Goal: Book appointment/travel/reservation

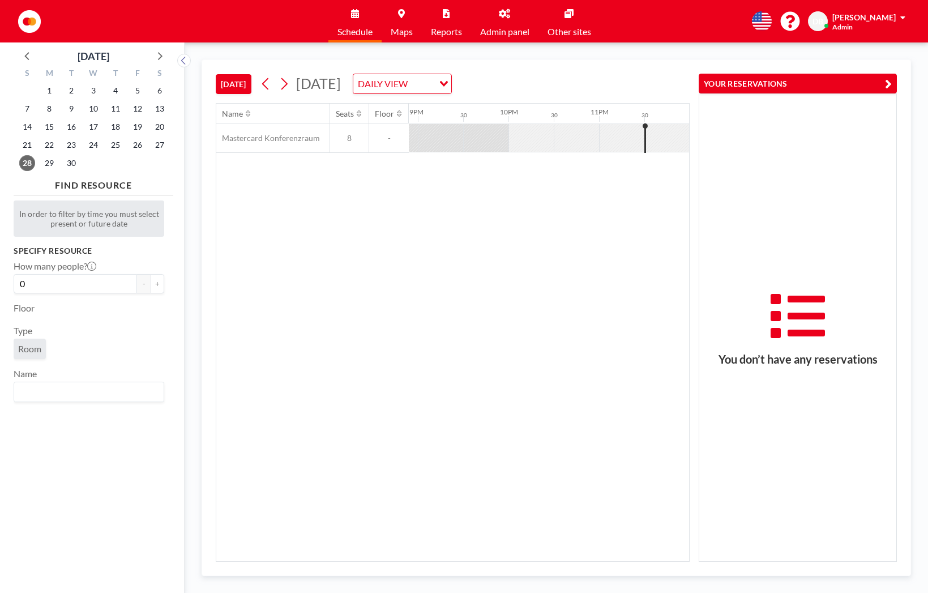
scroll to position [0, 1895]
click at [74, 167] on span "30" at bounding box center [71, 163] width 16 height 16
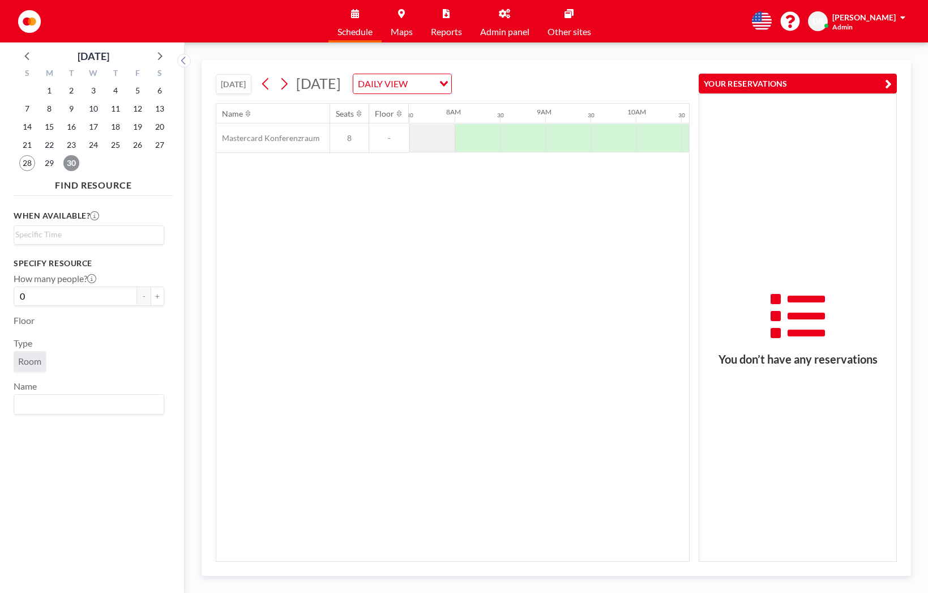
scroll to position [0, 680]
drag, startPoint x: 668, startPoint y: 136, endPoint x: 679, endPoint y: 114, distance: 24.6
click at [679, 114] on div "Name Seats Floor 12AM 30 1AM 30 2AM 30 3AM 30 4AM 30 5AM 30 6AM 30 7AM 30 8AM 3…" at bounding box center [721, 128] width 2368 height 49
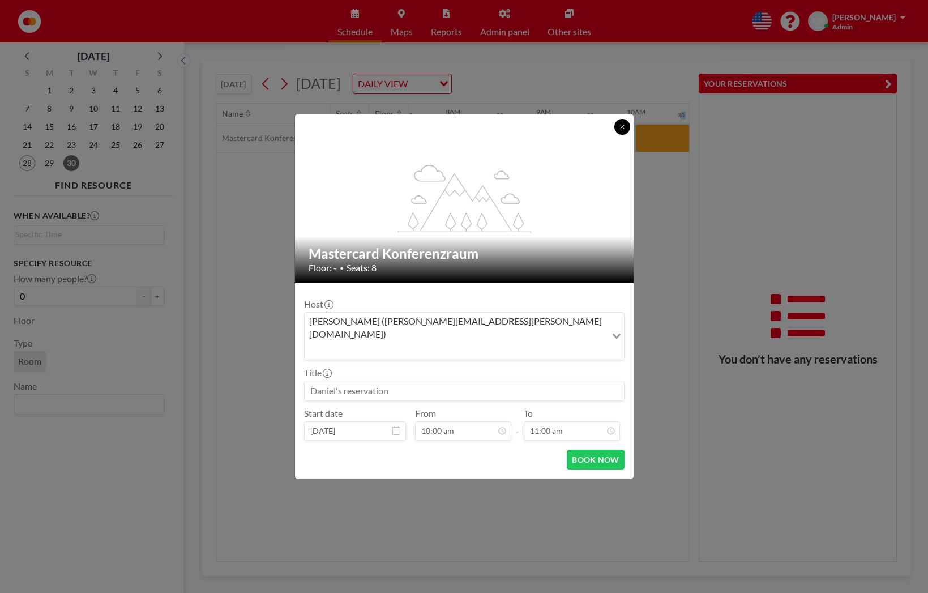
click at [619, 130] on icon at bounding box center [622, 126] width 7 height 7
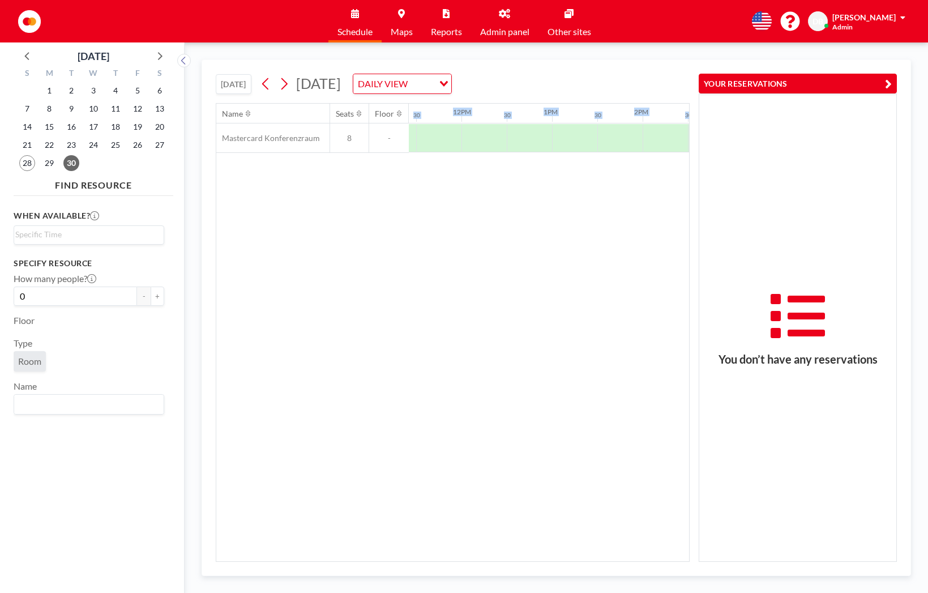
scroll to position [0, 1038]
click at [489, 530] on div "Name Seats Floor 12AM 30 1AM 30 2AM 30 3AM 30 4AM 30 5AM 30 6AM 30 7AM 30 8AM 3…" at bounding box center [452, 333] width 473 height 458
click at [613, 131] on div at bounding box center [617, 138] width 45 height 28
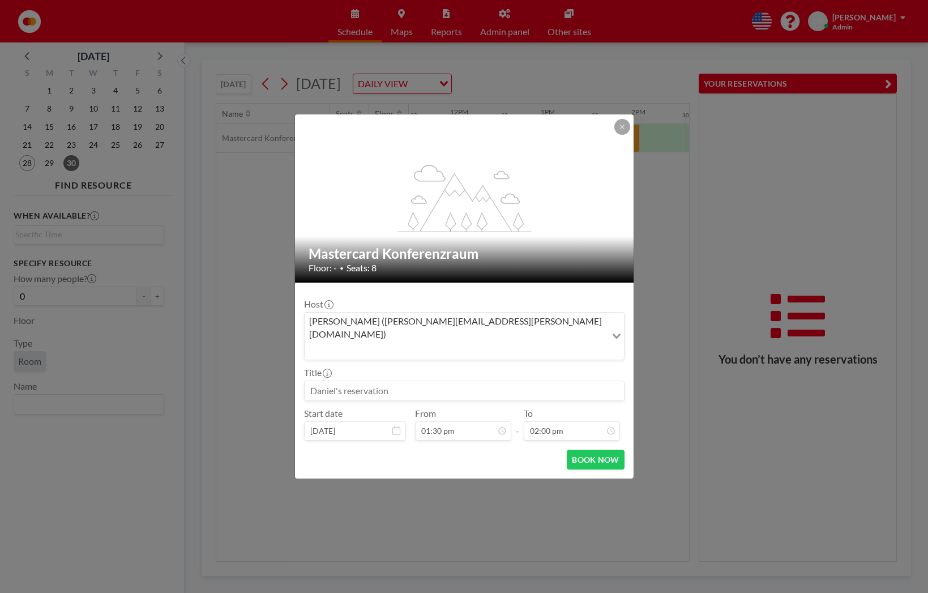
click at [392, 381] on input at bounding box center [464, 390] width 319 height 19
drag, startPoint x: 399, startPoint y: 380, endPoint x: 315, endPoint y: 380, distance: 84.4
click at [315, 381] on input at bounding box center [464, 390] width 319 height 19
type input "PayCent"
click at [278, 244] on div "flex-grow: 1.2; Mastercard Konferenzraum Floor: - • Seats: 8 Host [PERSON_NAME]…" at bounding box center [464, 296] width 928 height 593
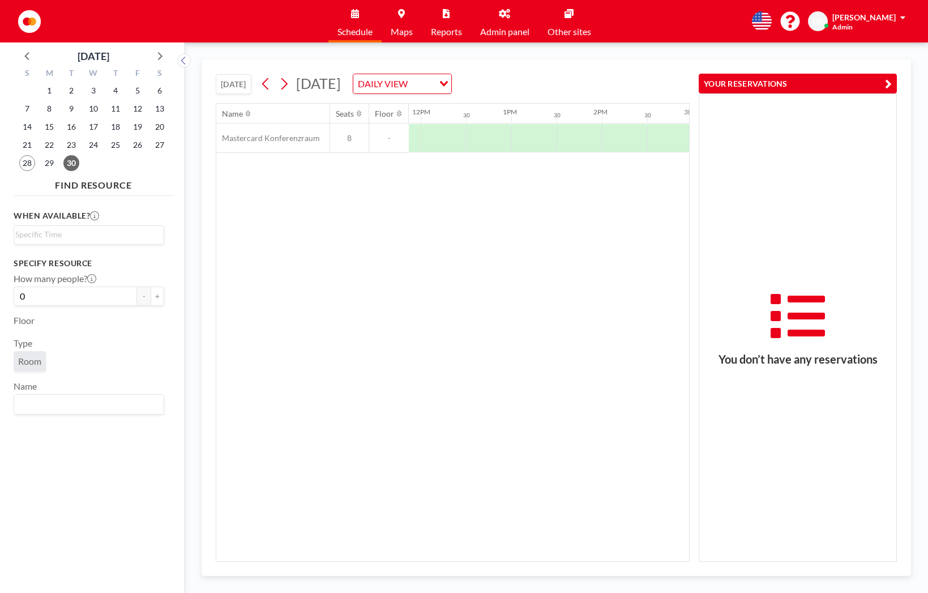
scroll to position [0, 1054]
click at [598, 135] on div at bounding box center [601, 138] width 45 height 28
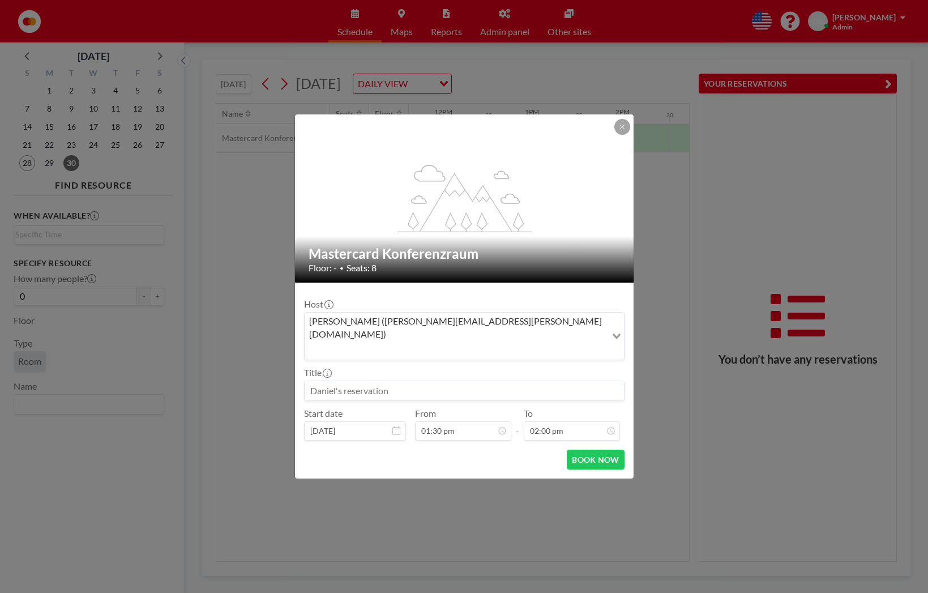
click at [598, 135] on div "flex-grow: 1.2;" at bounding box center [465, 198] width 340 height 168
click at [373, 381] on input at bounding box center [464, 390] width 319 height 19
type input "PayCenter"
click at [593, 450] on button "BOOK NOW" at bounding box center [595, 460] width 57 height 20
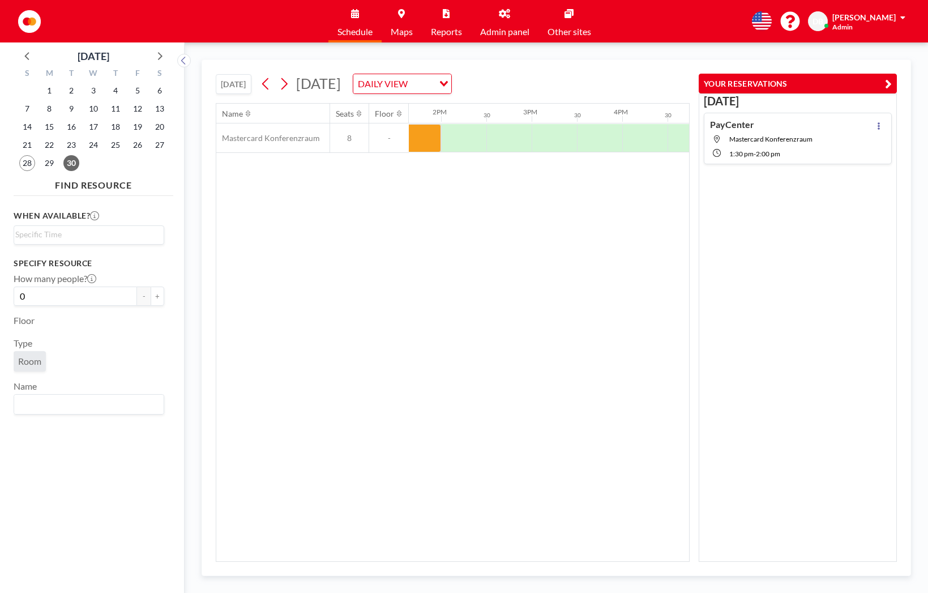
scroll to position [0, 1245]
click at [549, 141] on div at bounding box center [546, 138] width 45 height 28
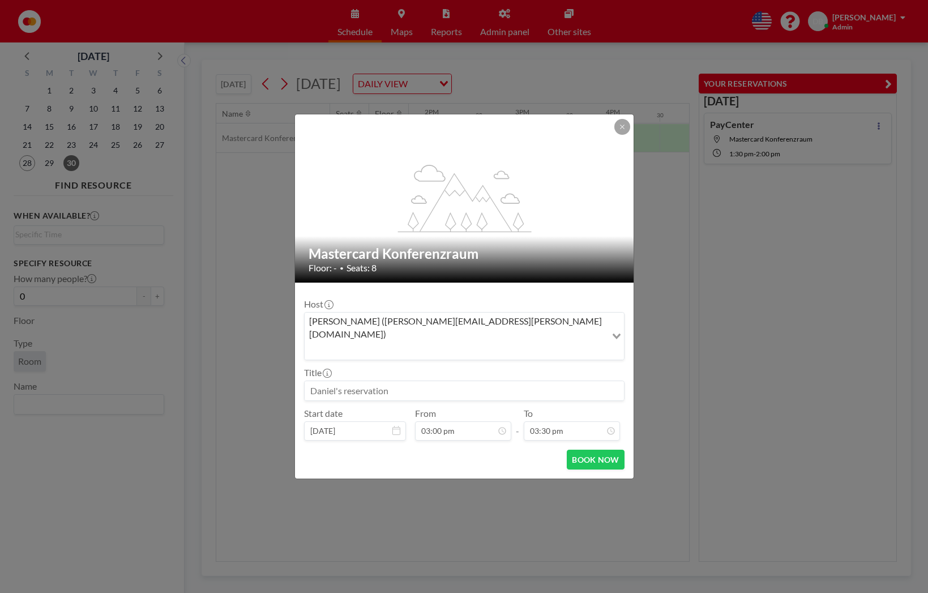
click at [387, 381] on input at bounding box center [464, 390] width 319 height 19
type input "Payone"
click at [591, 450] on button "BOOK NOW" at bounding box center [595, 460] width 57 height 20
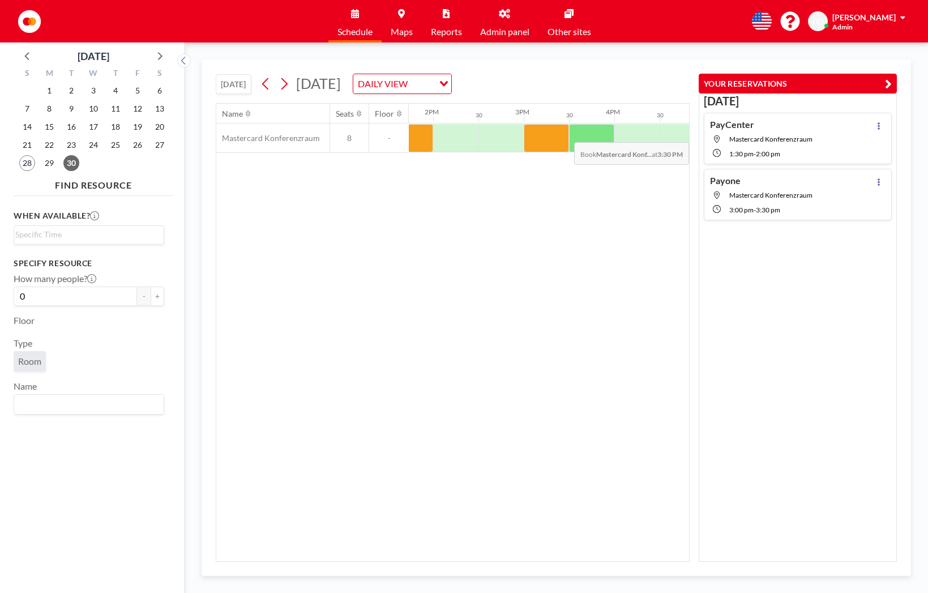
click at [594, 134] on div at bounding box center [591, 138] width 45 height 28
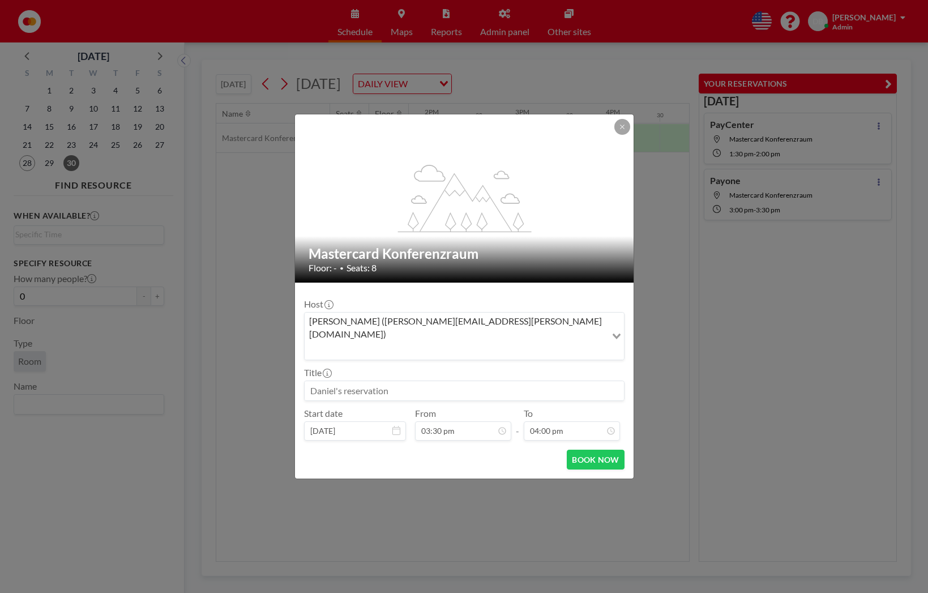
click at [594, 134] on div "flex-grow: 1.2;" at bounding box center [465, 198] width 340 height 168
click at [374, 381] on input at bounding box center [464, 390] width 319 height 19
type input "givve"
click at [617, 338] on icon "Search for option" at bounding box center [617, 337] width 8 height 6
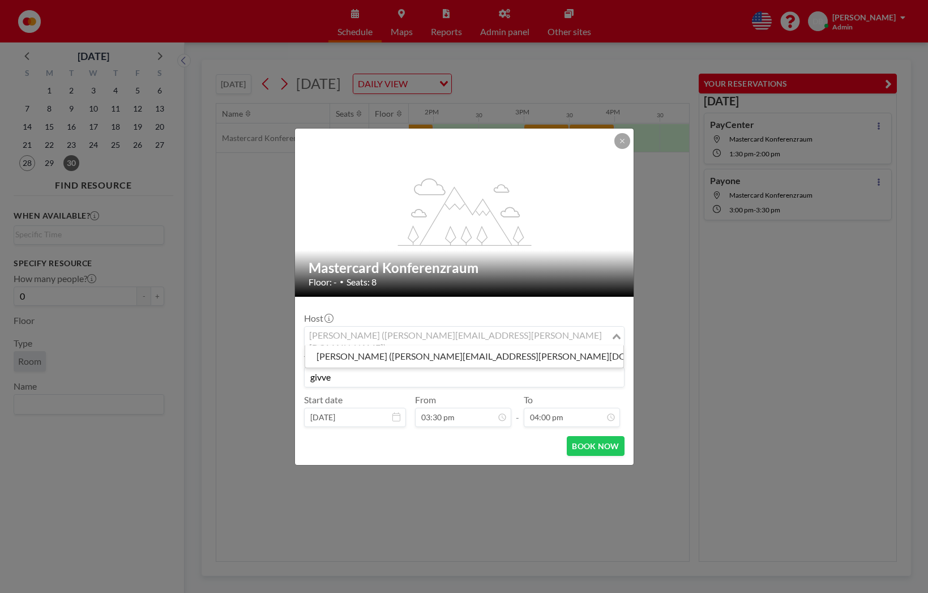
click at [617, 338] on icon "Search for option" at bounding box center [617, 337] width 8 height 6
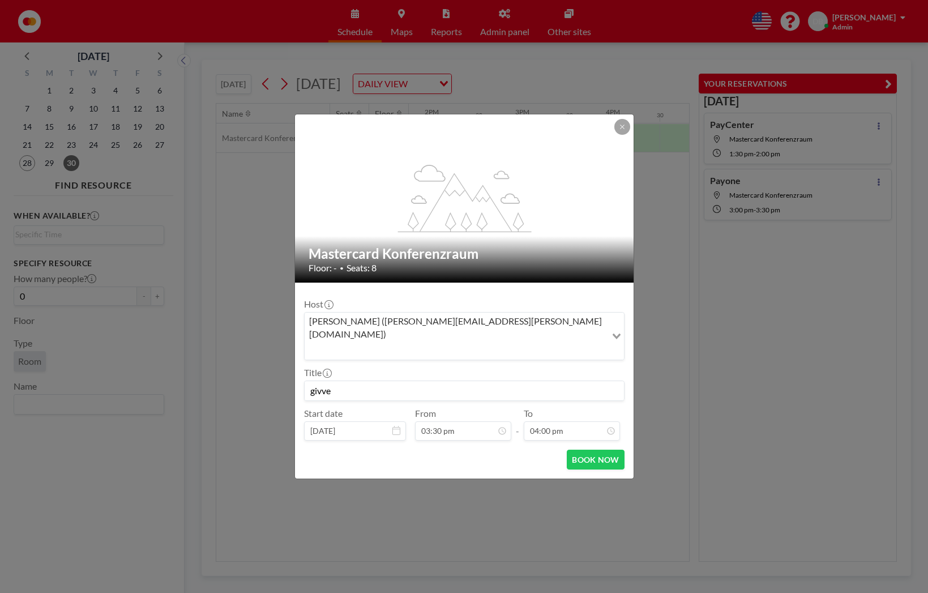
scroll to position [323, 0]
click at [596, 450] on button "BOOK NOW" at bounding box center [595, 460] width 57 height 20
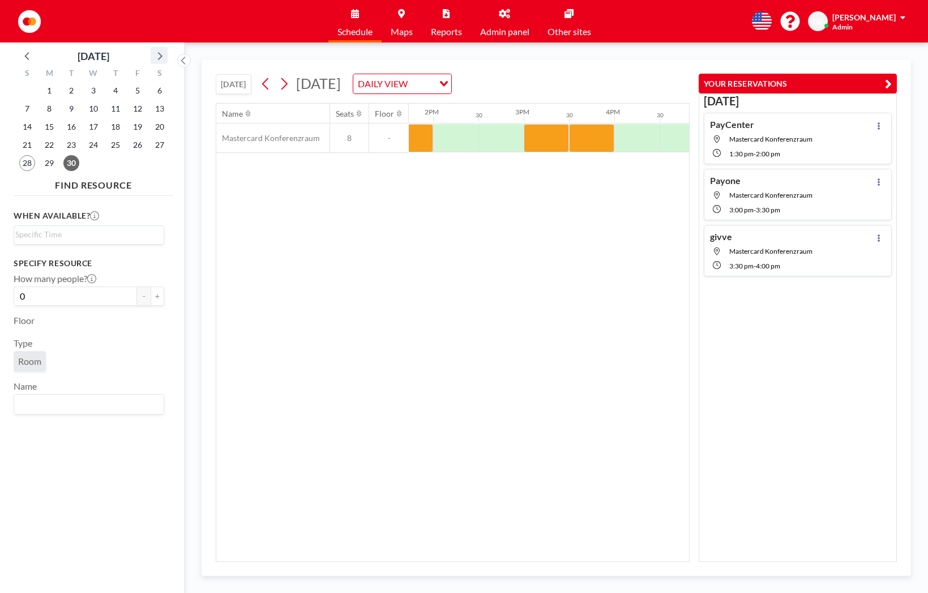
click at [160, 55] on icon at bounding box center [159, 55] width 15 height 15
click at [91, 90] on span "1" at bounding box center [94, 91] width 16 height 16
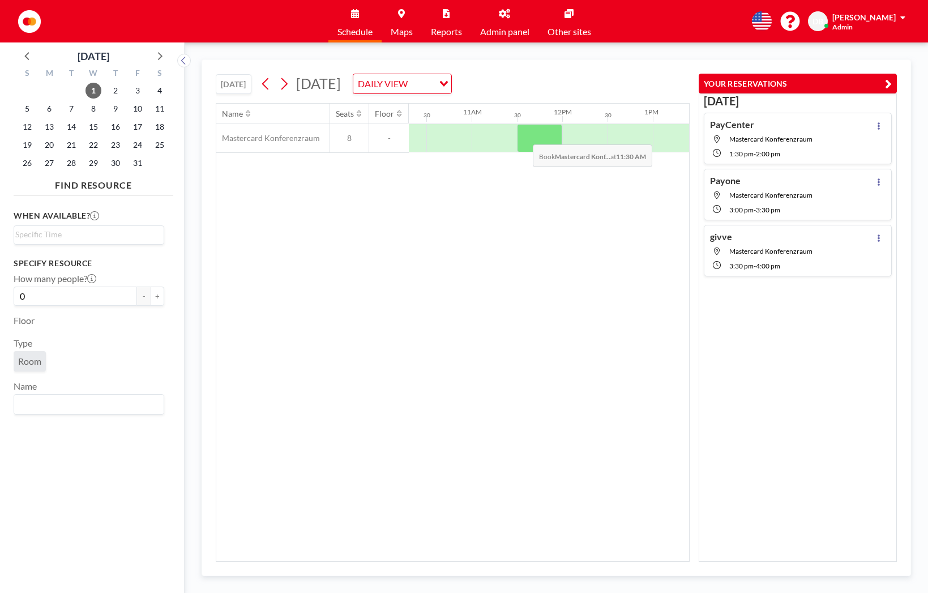
click at [524, 136] on div at bounding box center [539, 138] width 45 height 28
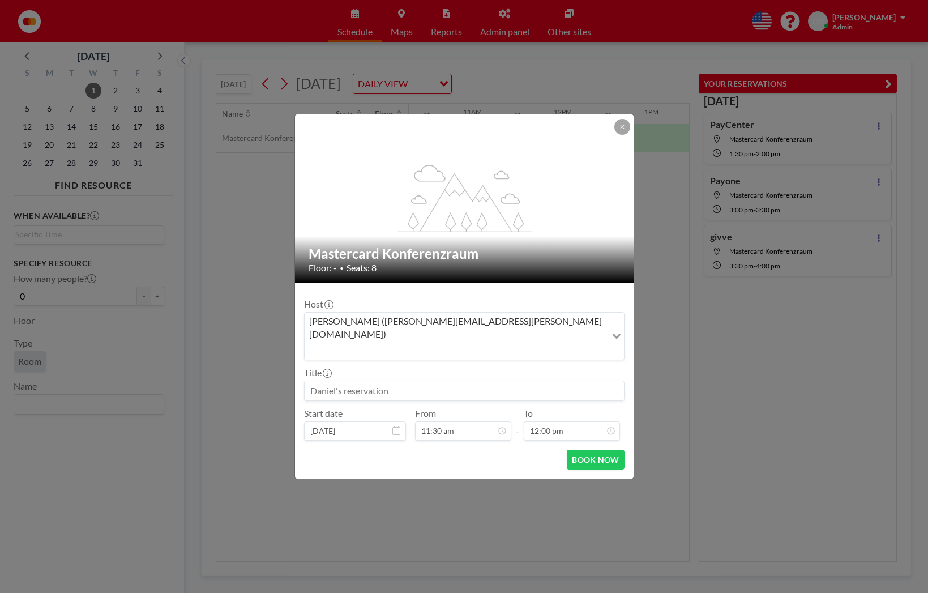
click at [524, 136] on div "flex-grow: 1.2;" at bounding box center [465, 198] width 340 height 168
click at [383, 381] on input at bounding box center [464, 390] width 319 height 19
type input "Payone"
click at [586, 450] on button "BOOK NOW" at bounding box center [595, 460] width 57 height 20
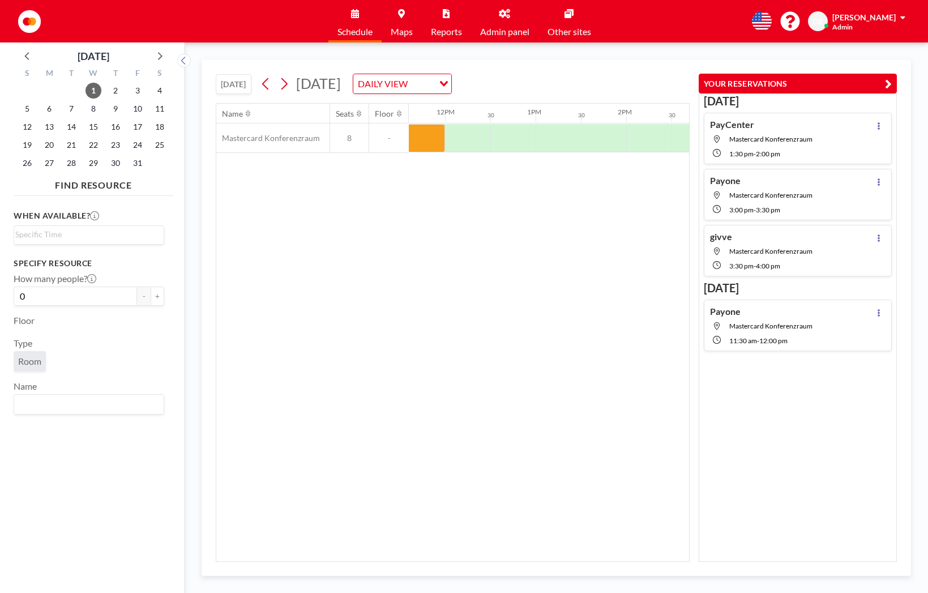
scroll to position [0, 1068]
click at [543, 132] on div at bounding box center [541, 138] width 45 height 28
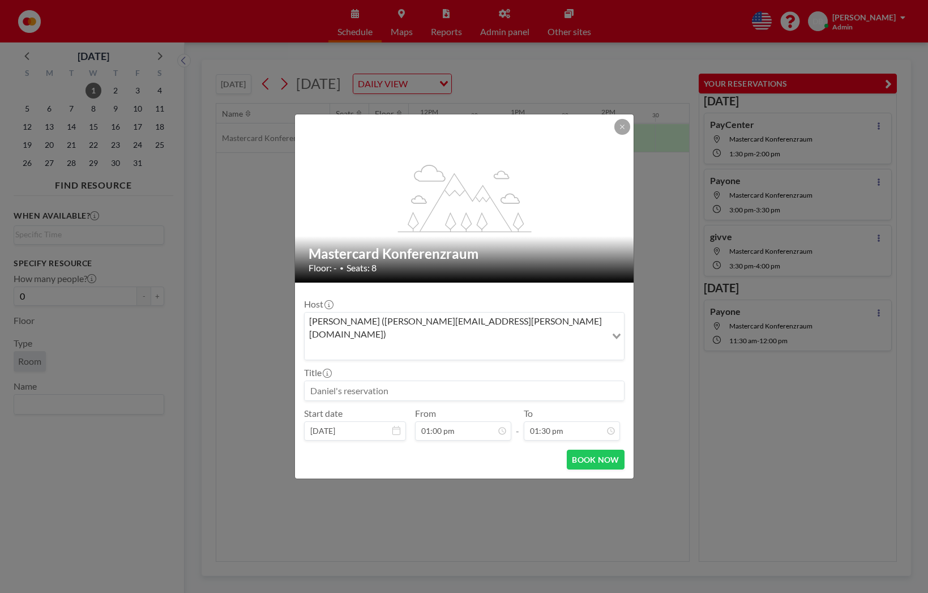
click at [543, 132] on div "flex-grow: 1.2;" at bounding box center [465, 198] width 340 height 168
click at [343, 381] on input at bounding box center [464, 390] width 319 height 19
type input "PayCenter"
click at [592, 450] on button "BOOK NOW" at bounding box center [595, 460] width 57 height 20
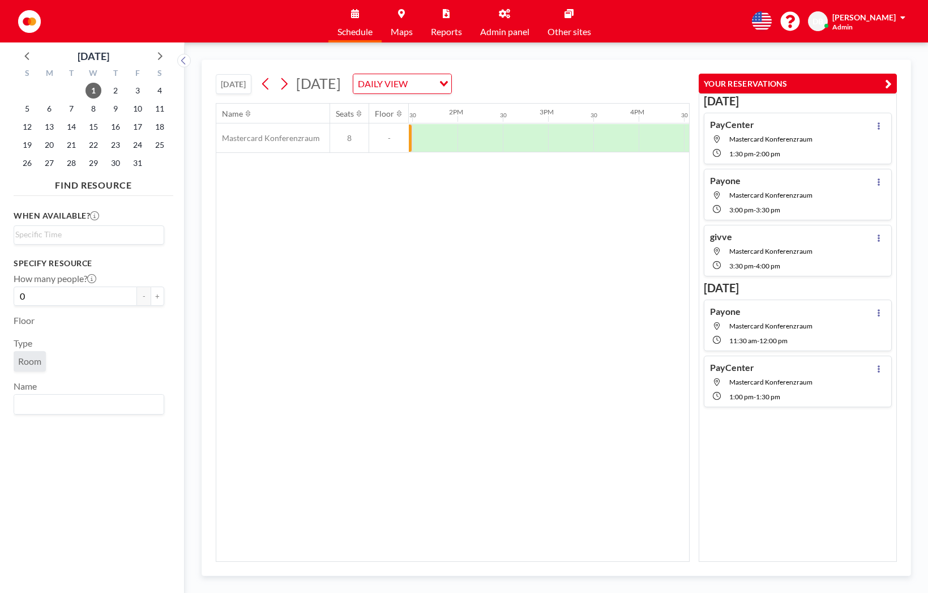
scroll to position [0, 1288]
click at [502, 135] on div at bounding box center [502, 138] width 45 height 28
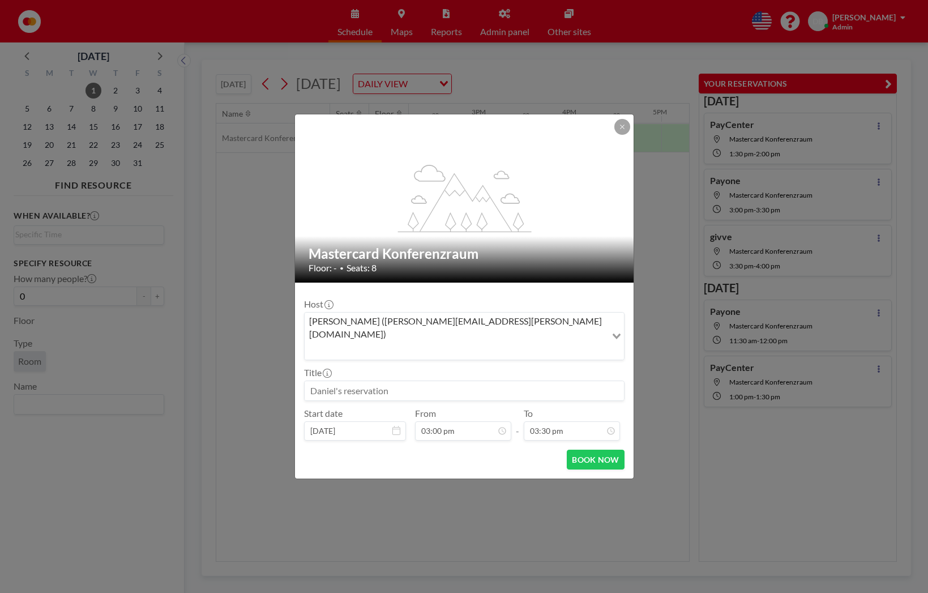
click at [502, 135] on div "flex-grow: 1.2;" at bounding box center [465, 198] width 340 height 168
click at [380, 367] on div "Title" at bounding box center [464, 384] width 321 height 34
click at [380, 381] on input at bounding box center [464, 390] width 319 height 19
type input "Payone"
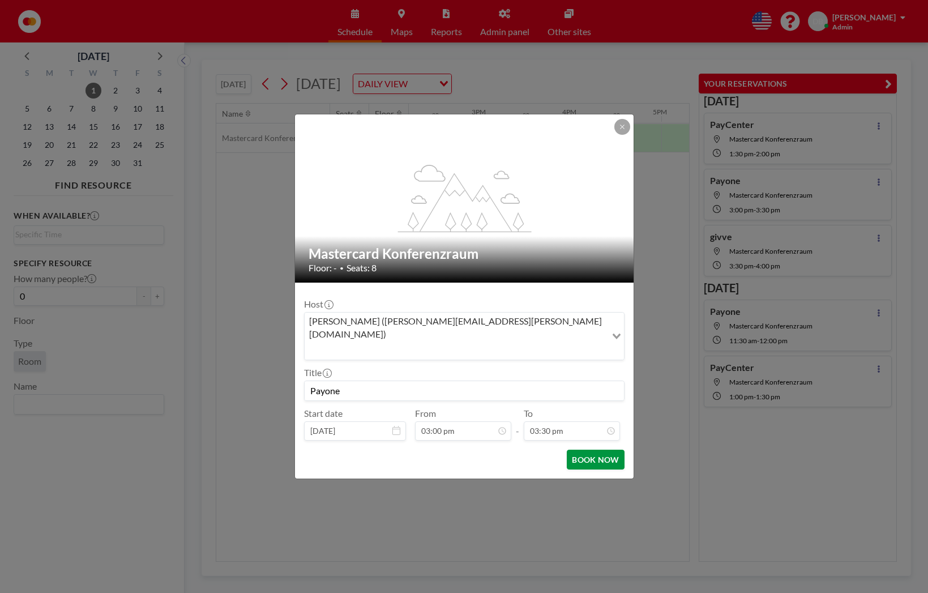
click at [586, 450] on button "BOOK NOW" at bounding box center [595, 460] width 57 height 20
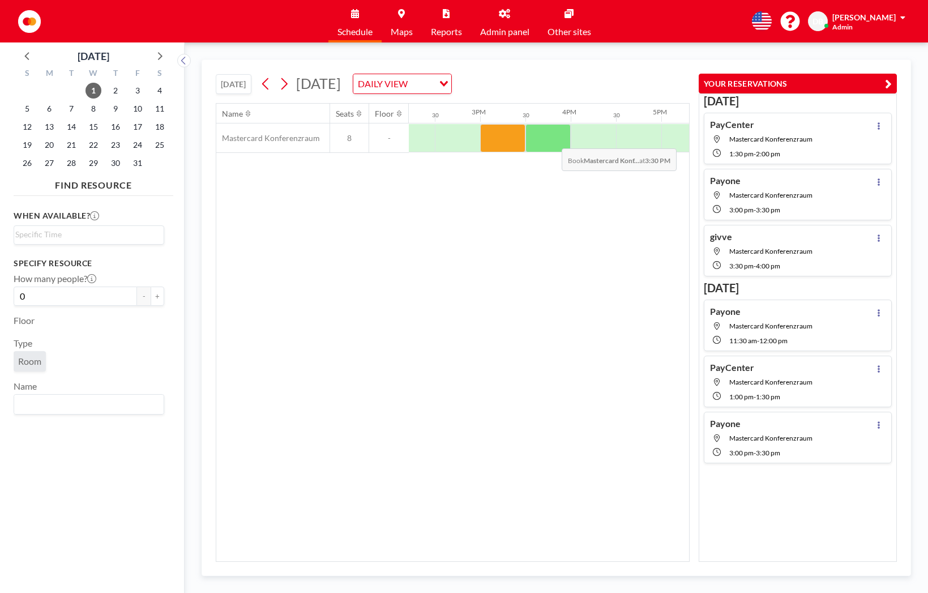
click at [553, 140] on div at bounding box center [548, 138] width 45 height 28
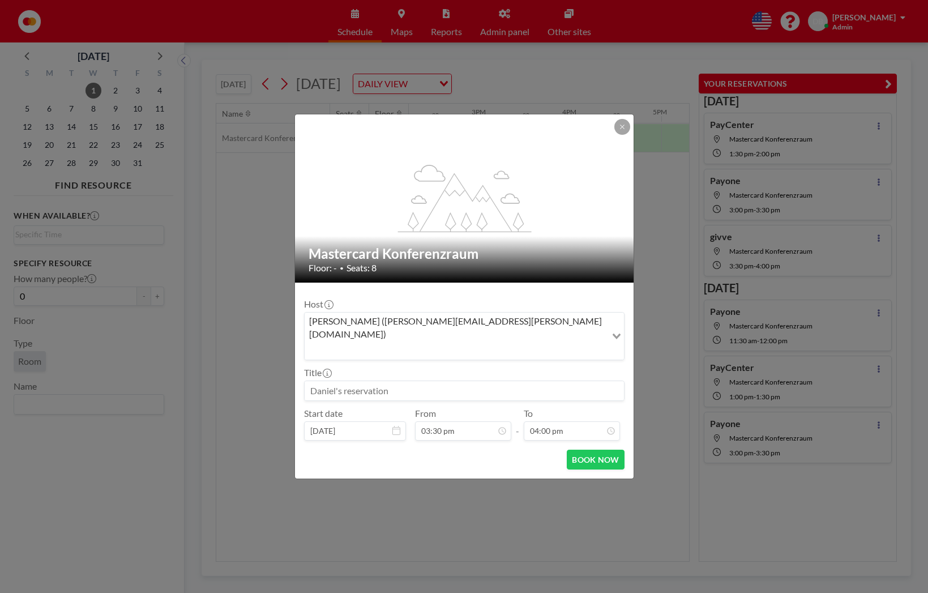
click at [553, 140] on div "flex-grow: 1.2;" at bounding box center [465, 198] width 340 height 168
click at [329, 381] on input at bounding box center [464, 390] width 319 height 19
type input "givve"
click at [604, 450] on button "BOOK NOW" at bounding box center [595, 460] width 57 height 20
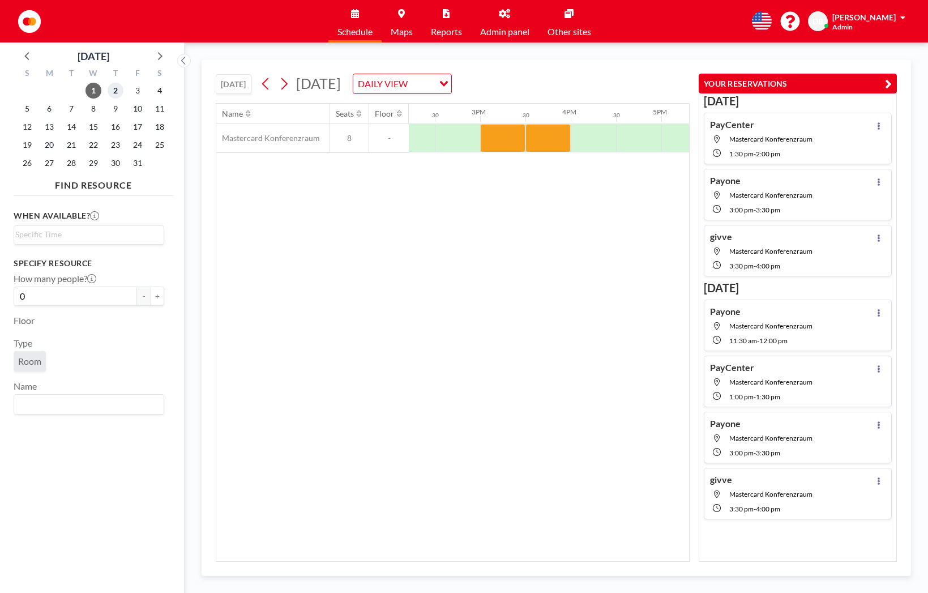
click at [112, 92] on span "2" at bounding box center [116, 91] width 16 height 16
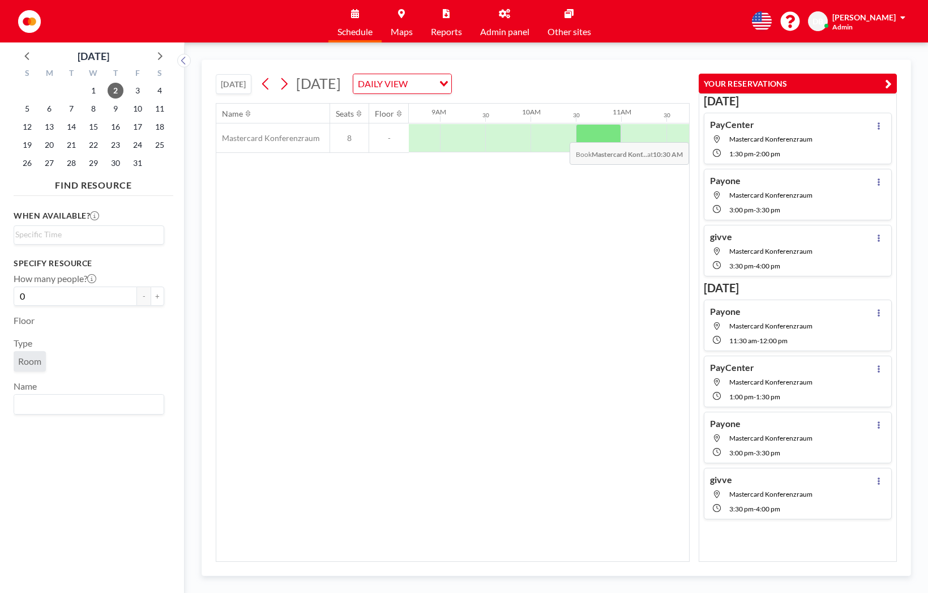
click at [608, 134] on div at bounding box center [598, 138] width 45 height 28
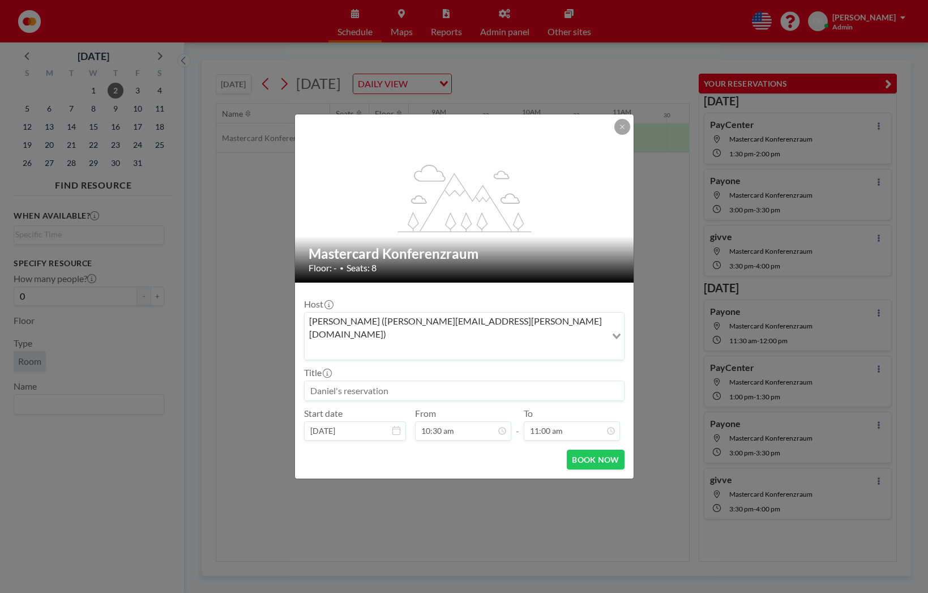
click at [392, 381] on input at bounding box center [464, 390] width 319 height 19
type input "PayCenter"
click at [576, 450] on button "BOOK NOW" at bounding box center [595, 460] width 57 height 20
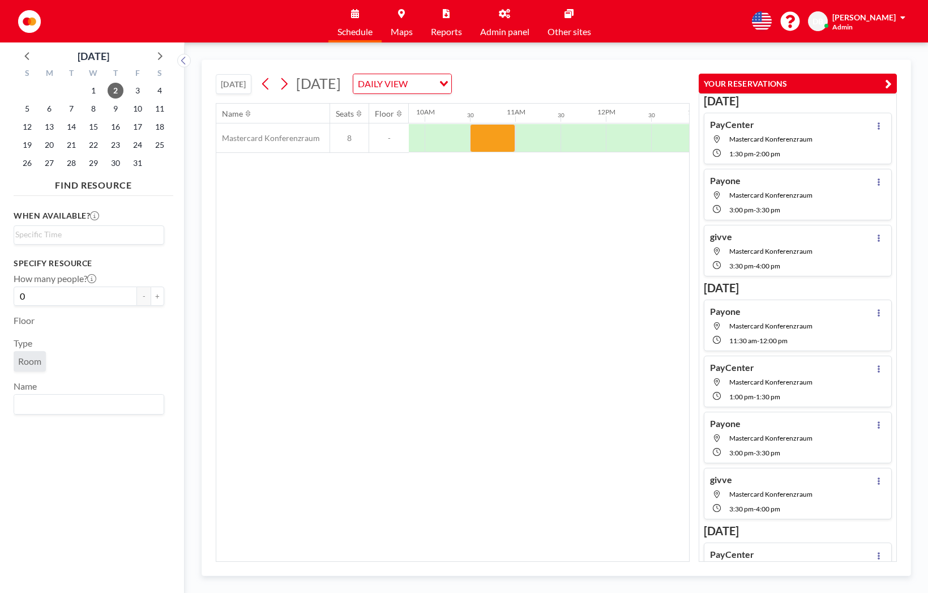
scroll to position [0, 893]
click at [576, 133] on div at bounding box center [580, 138] width 45 height 28
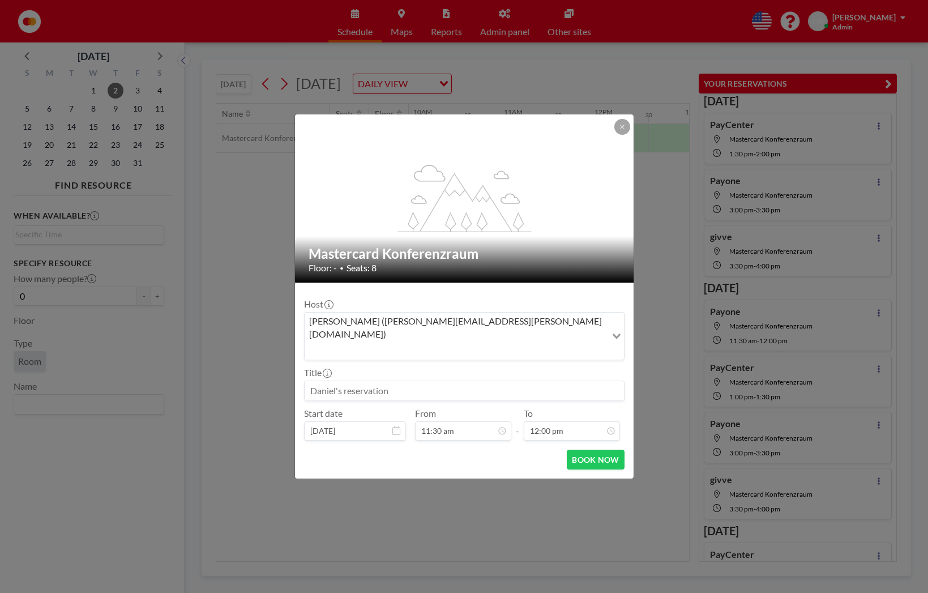
click at [576, 133] on div "flex-grow: 1.2;" at bounding box center [465, 198] width 340 height 168
click at [488, 381] on input at bounding box center [464, 390] width 319 height 19
type input "Payone"
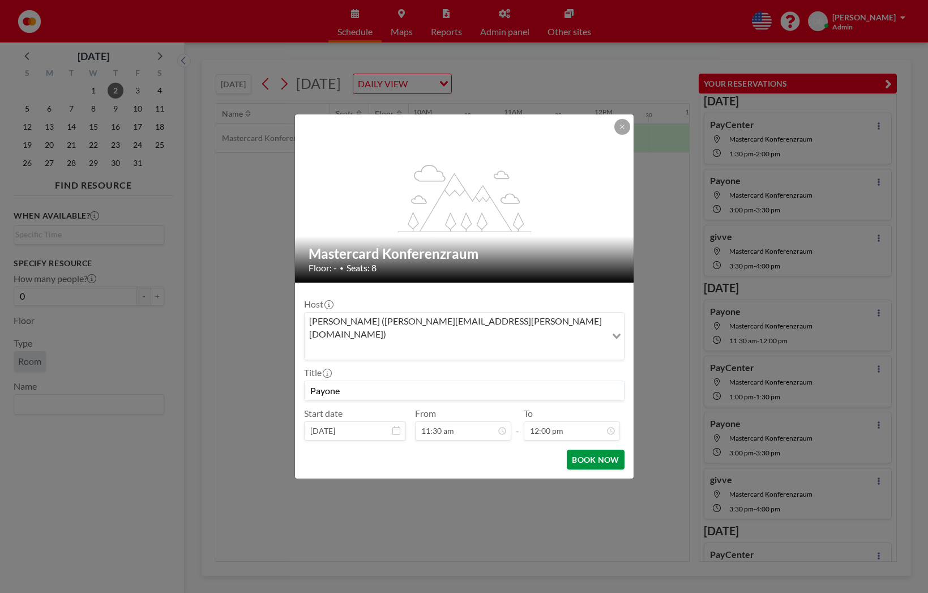
click at [601, 450] on button "BOOK NOW" at bounding box center [595, 460] width 57 height 20
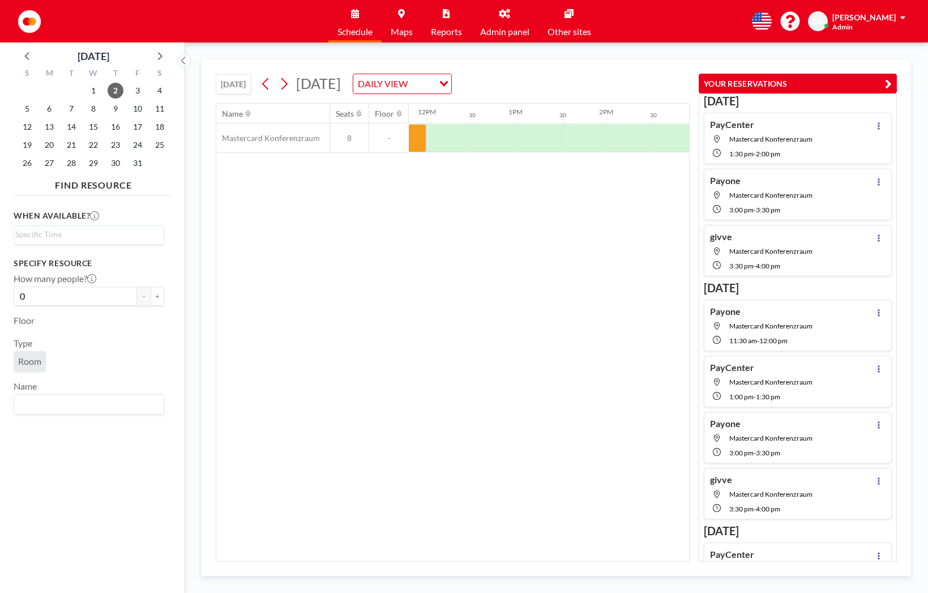
scroll to position [0, 1073]
click at [583, 140] on div at bounding box center [582, 138] width 45 height 28
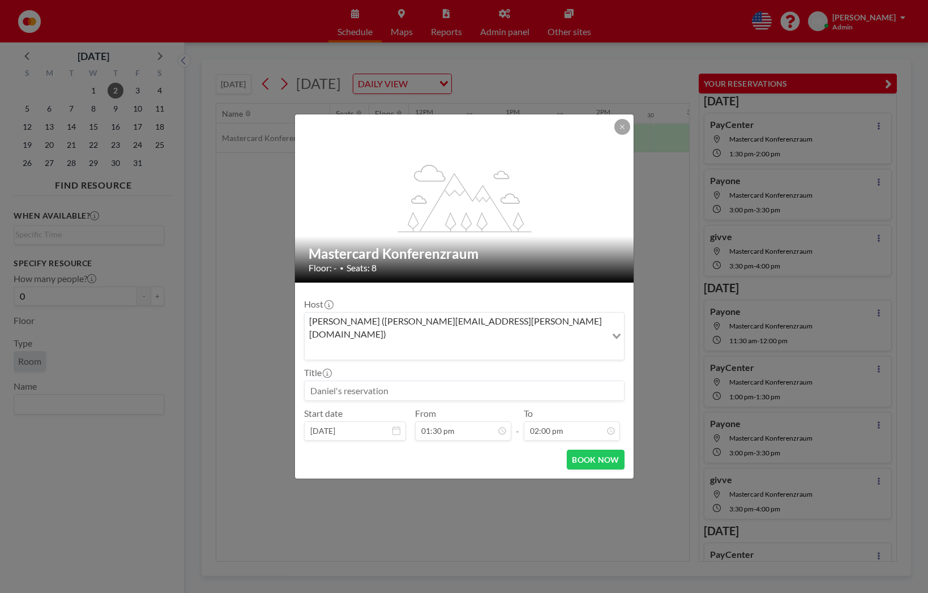
click at [381, 381] on input at bounding box center [464, 390] width 319 height 19
type input "givve"
click at [580, 450] on button "BOOK NOW" at bounding box center [595, 460] width 57 height 20
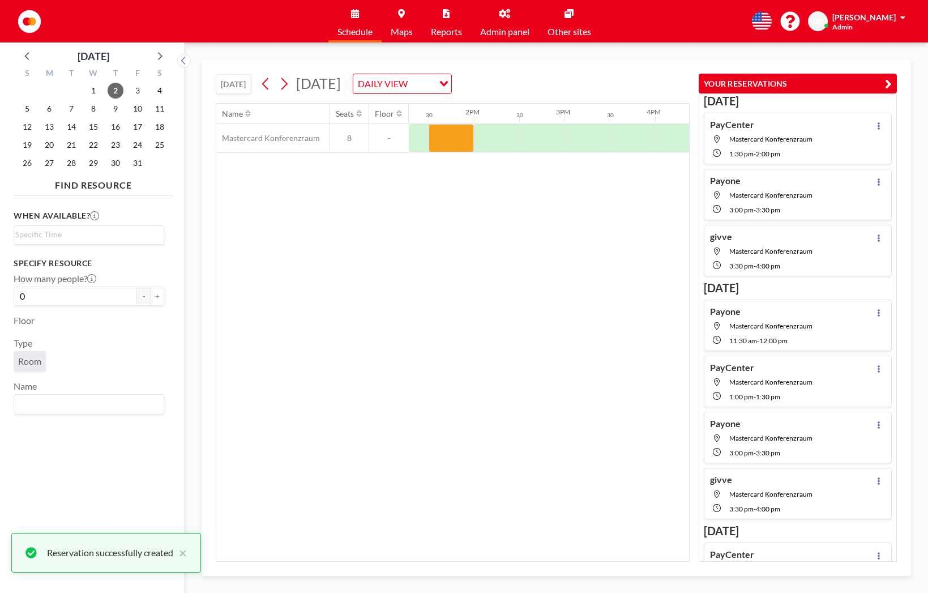
scroll to position [0, 1207]
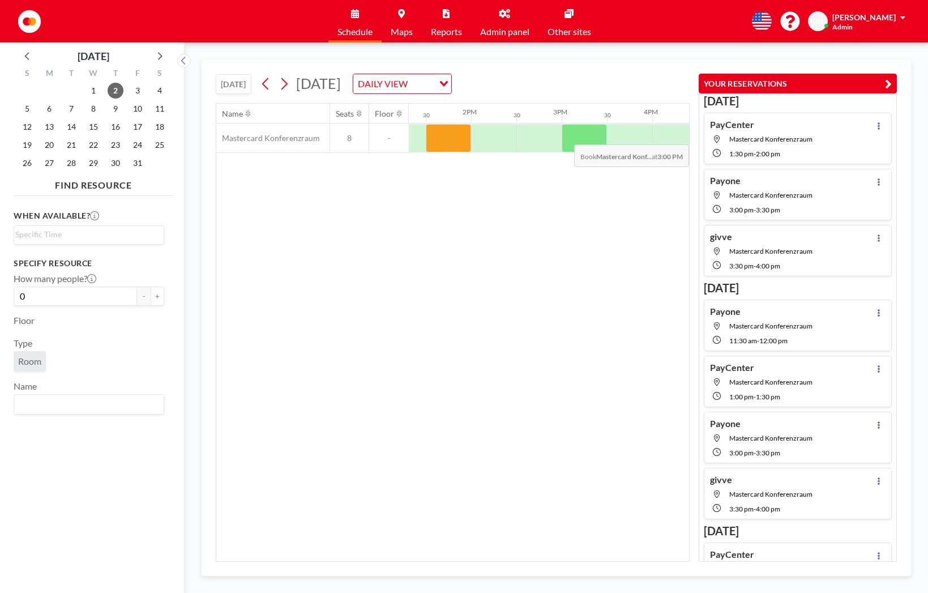
click at [574, 136] on div at bounding box center [584, 138] width 45 height 28
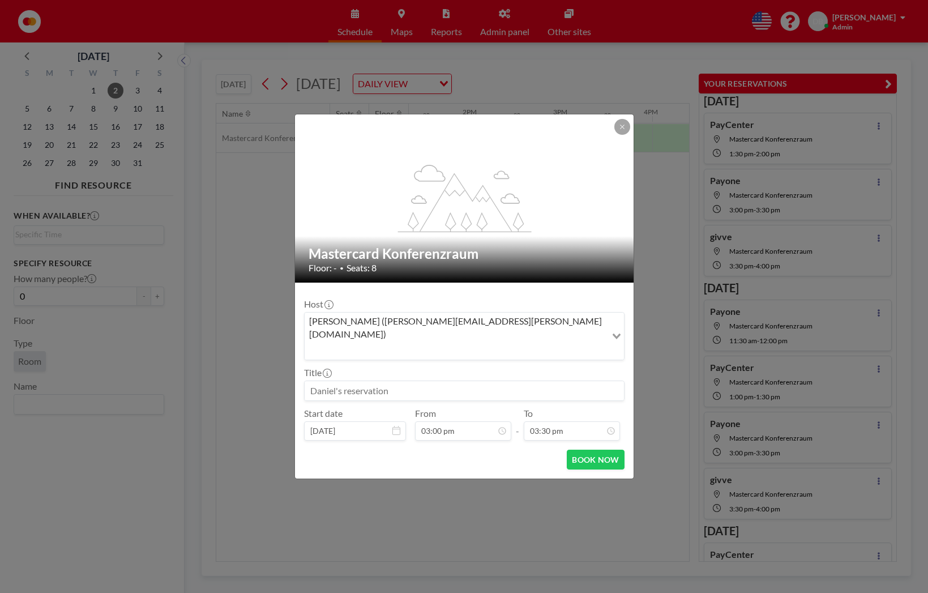
click at [344, 381] on input at bounding box center [464, 390] width 319 height 19
type input "Payone"
click at [592, 450] on button "BOOK NOW" at bounding box center [595, 460] width 57 height 20
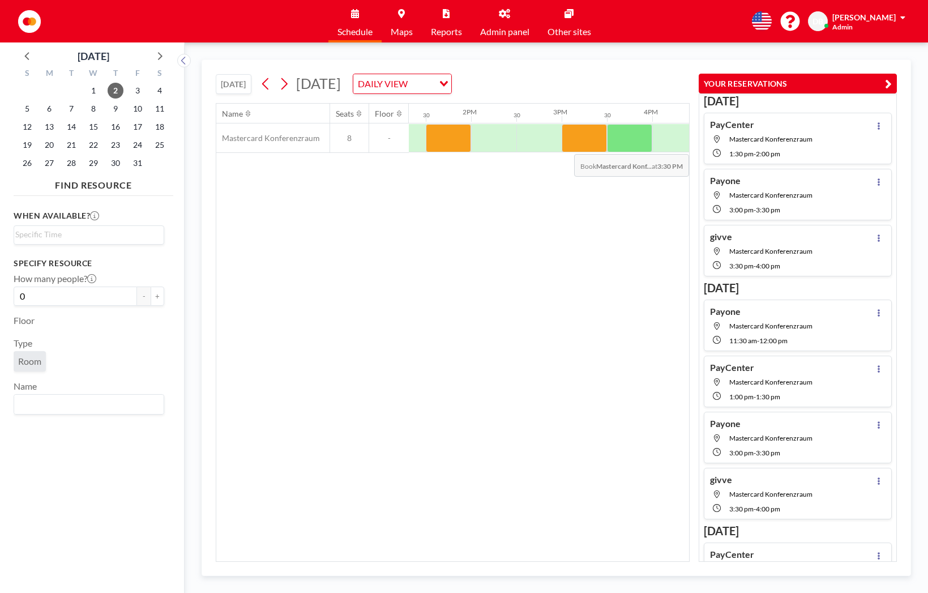
click at [640, 146] on div at bounding box center [629, 138] width 45 height 28
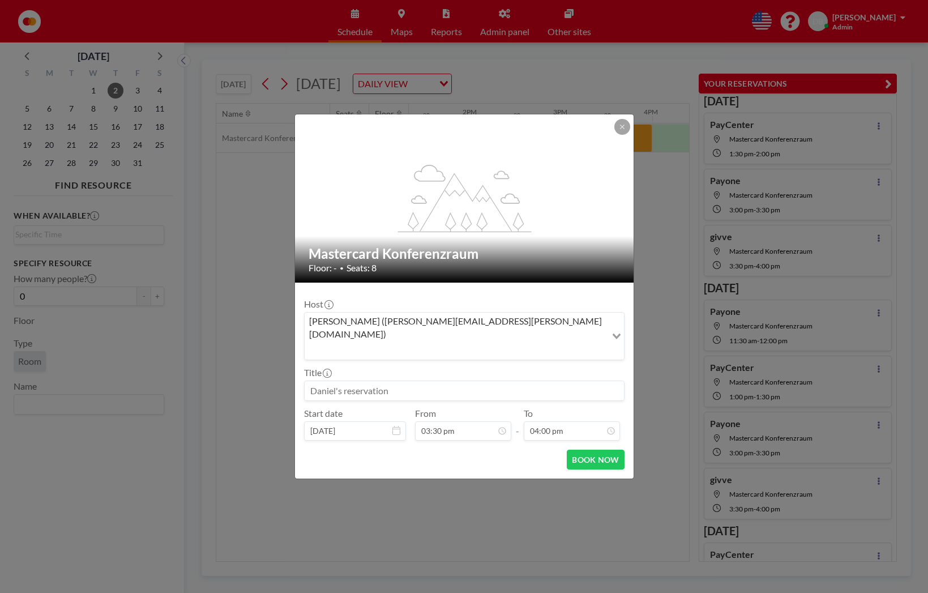
click at [640, 146] on div "flex-grow: 1.2; Mastercard Konferenzraum Floor: - • Seats: 8 Host [PERSON_NAME]…" at bounding box center [464, 296] width 928 height 593
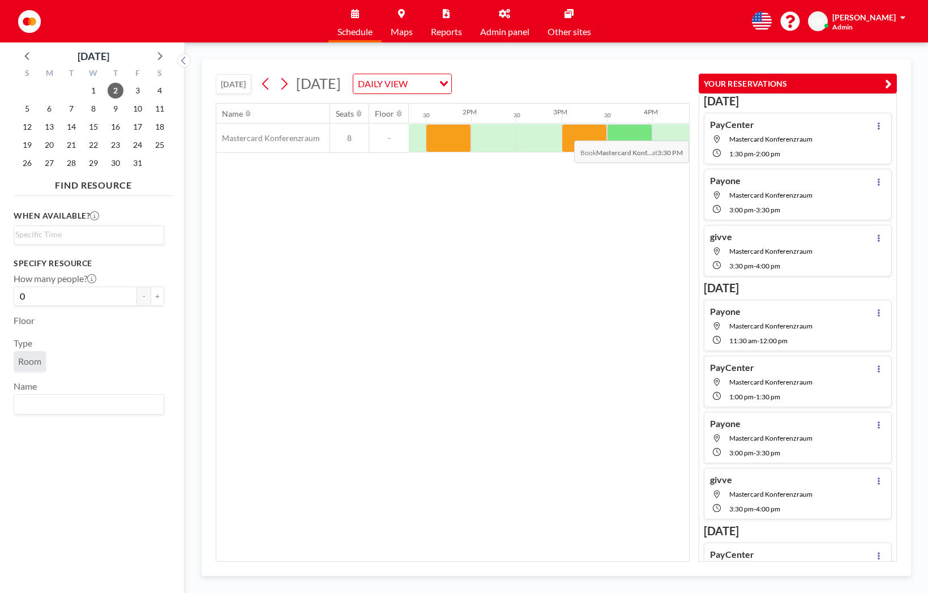
click at [621, 134] on div at bounding box center [629, 138] width 45 height 28
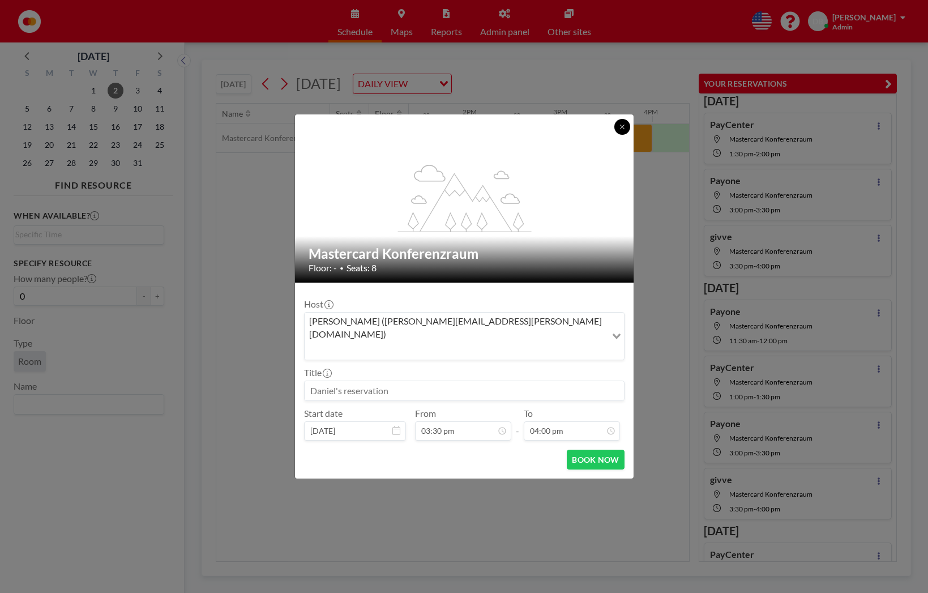
click at [621, 134] on button at bounding box center [623, 127] width 16 height 16
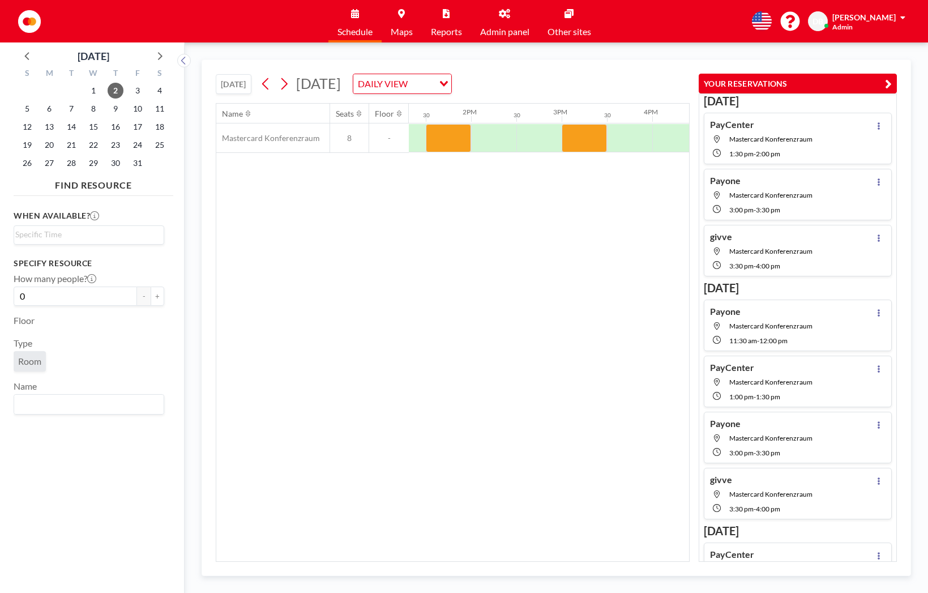
click at [621, 134] on div at bounding box center [629, 138] width 45 height 28
click at [624, 134] on div at bounding box center [629, 138] width 45 height 28
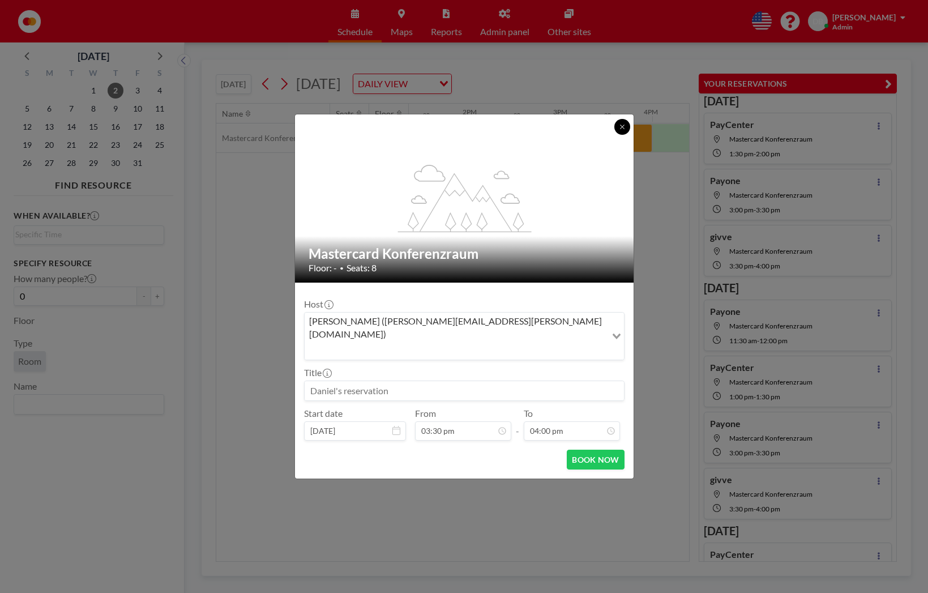
click at [624, 134] on button at bounding box center [623, 127] width 16 height 16
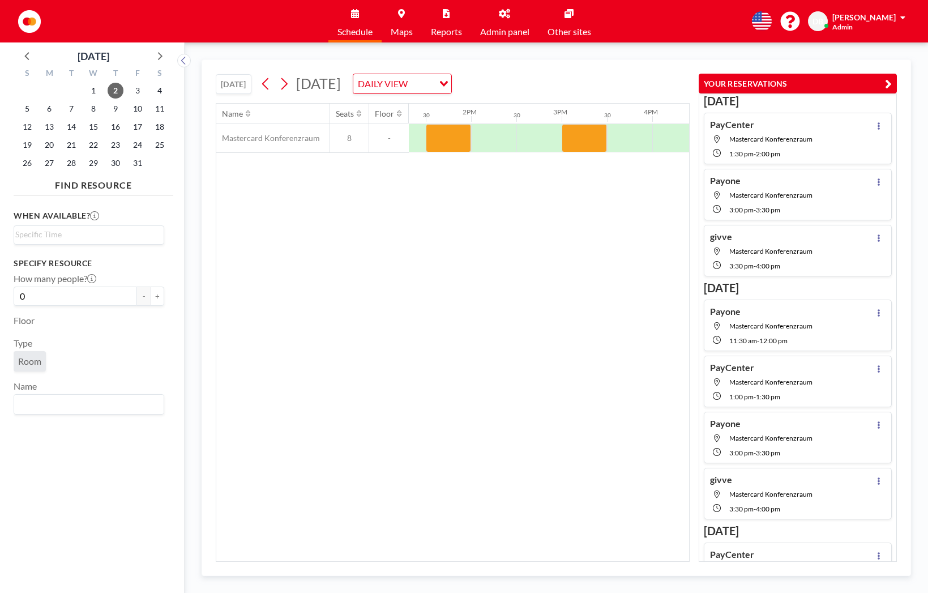
click at [624, 134] on div at bounding box center [629, 138] width 45 height 28
click at [624, 135] on div at bounding box center [289, 137] width 2175 height 29
click at [624, 135] on div at bounding box center [629, 138] width 45 height 28
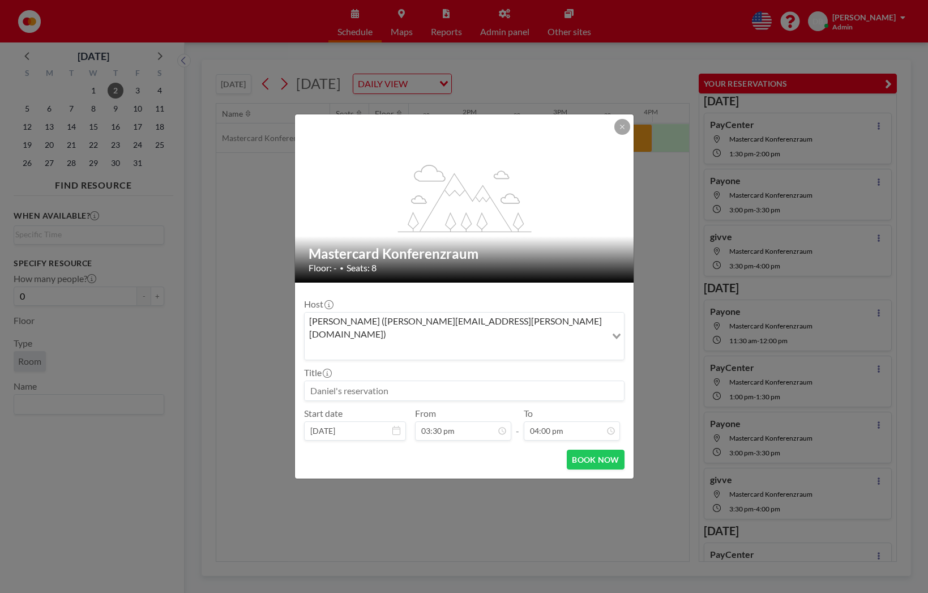
click at [380, 381] on input at bounding box center [464, 390] width 319 height 19
type input "givve"
click at [590, 450] on button "BOOK NOW" at bounding box center [595, 460] width 57 height 20
